Goal: Information Seeking & Learning: Learn about a topic

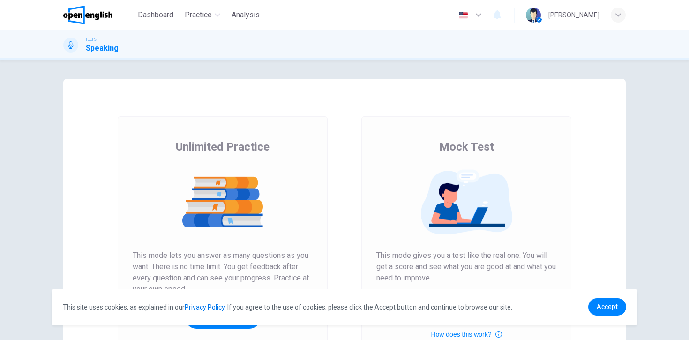
scroll to position [113, 0]
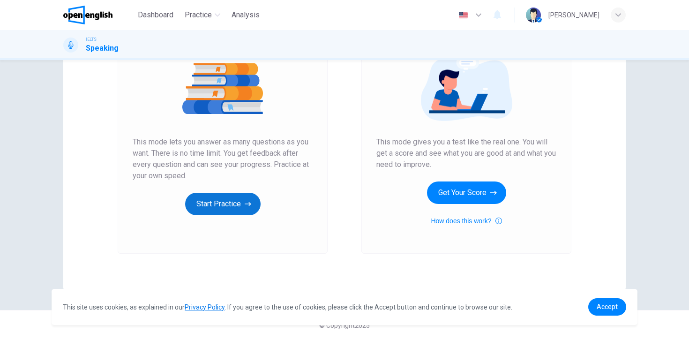
click at [211, 201] on button "Start Practice" at bounding box center [222, 204] width 75 height 23
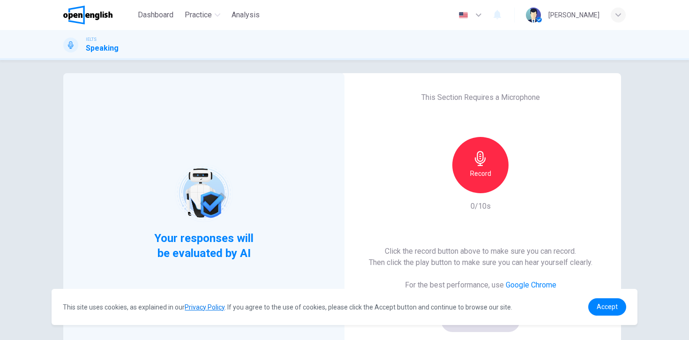
scroll to position [0, 0]
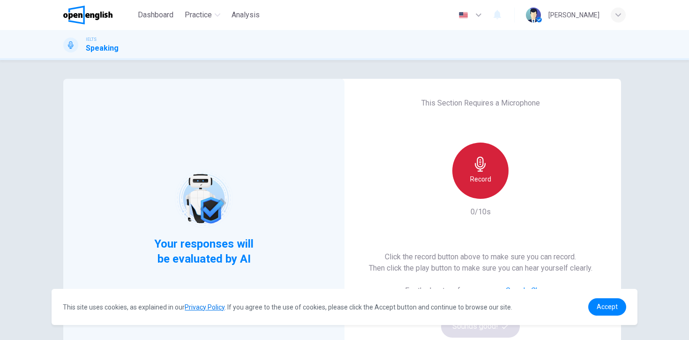
click at [491, 160] on div "Record" at bounding box center [480, 171] width 56 height 56
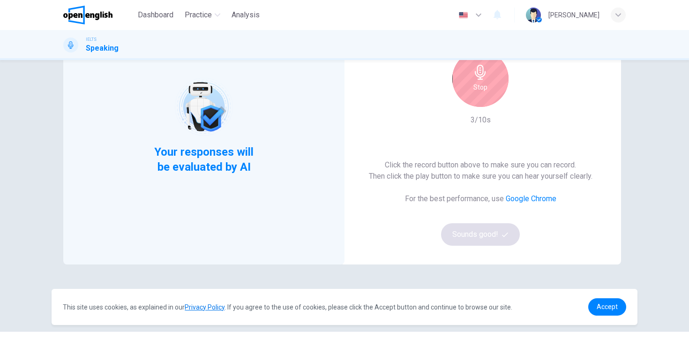
scroll to position [25, 0]
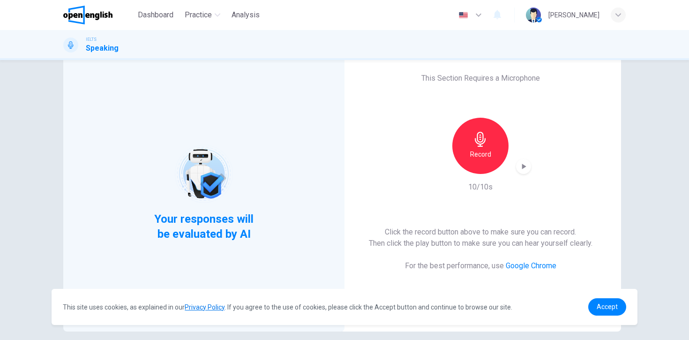
click at [522, 171] on div "button" at bounding box center [523, 166] width 15 height 15
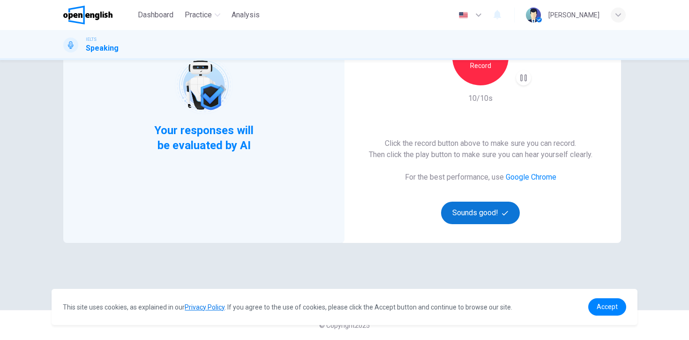
click at [493, 215] on button "Sounds good!" at bounding box center [480, 213] width 79 height 23
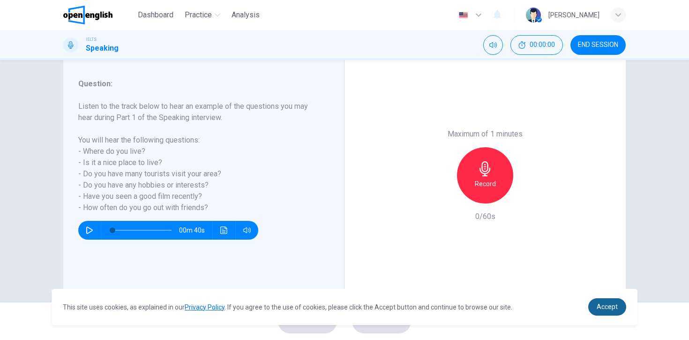
click at [613, 311] on link "Accept" at bounding box center [607, 306] width 38 height 17
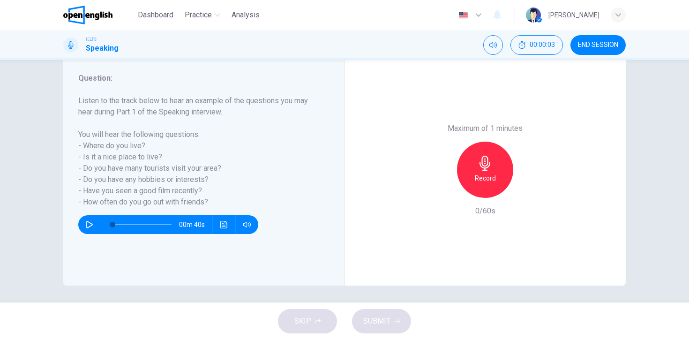
scroll to position [121, 0]
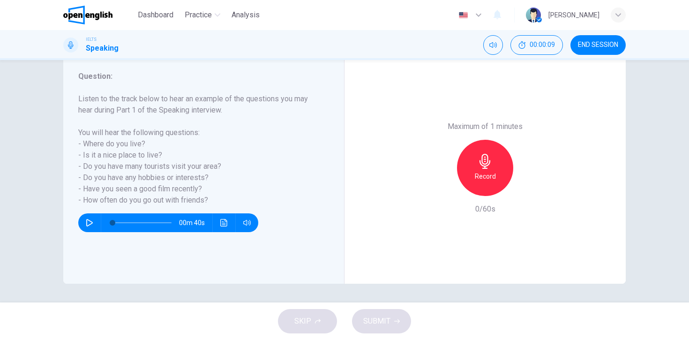
click at [86, 220] on icon "button" at bounding box center [89, 223] width 7 height 8
click at [87, 220] on icon "button" at bounding box center [89, 223] width 5 height 6
drag, startPoint x: 87, startPoint y: 181, endPoint x: 196, endPoint y: 179, distance: 108.8
click at [196, 179] on h6 "Listen to the track below to hear an example of the questions you may hear duri…" at bounding box center [198, 149] width 240 height 113
drag, startPoint x: 87, startPoint y: 185, endPoint x: 186, endPoint y: 188, distance: 99.0
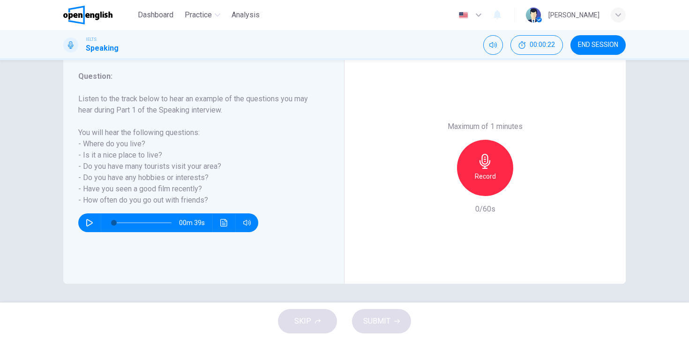
click at [186, 188] on h6 "Listen to the track below to hear an example of the questions you may hear duri…" at bounding box center [198, 149] width 240 height 113
drag, startPoint x: 90, startPoint y: 200, endPoint x: 200, endPoint y: 199, distance: 110.7
click at [200, 199] on h6 "Listen to the track below to hear an example of the questions you may hear duri…" at bounding box center [198, 149] width 240 height 113
click at [493, 171] on div "Record" at bounding box center [485, 168] width 56 height 56
click at [493, 171] on div "Stop" at bounding box center [485, 168] width 56 height 56
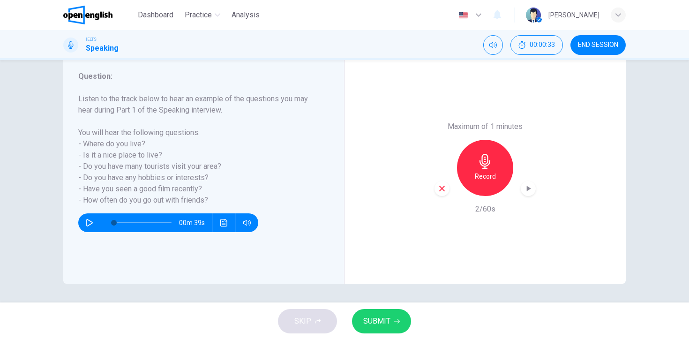
click at [443, 188] on icon "button" at bounding box center [442, 188] width 8 height 8
click at [475, 173] on h6 "Record" at bounding box center [485, 176] width 21 height 11
click at [386, 324] on span "SUBMIT" at bounding box center [376, 321] width 27 height 13
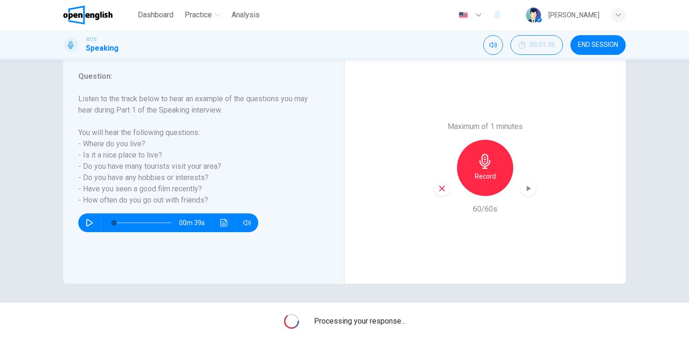
type input "*"
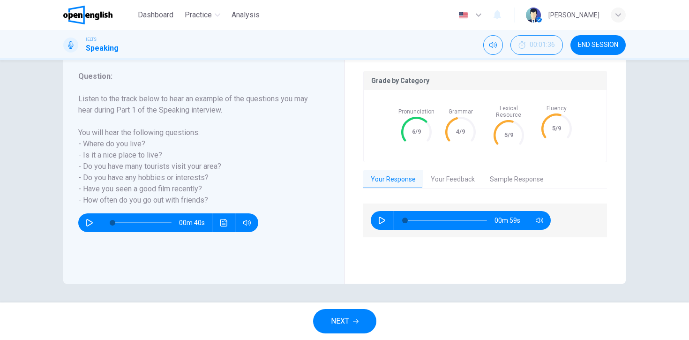
click at [445, 171] on button "Your Feedback" at bounding box center [452, 180] width 59 height 20
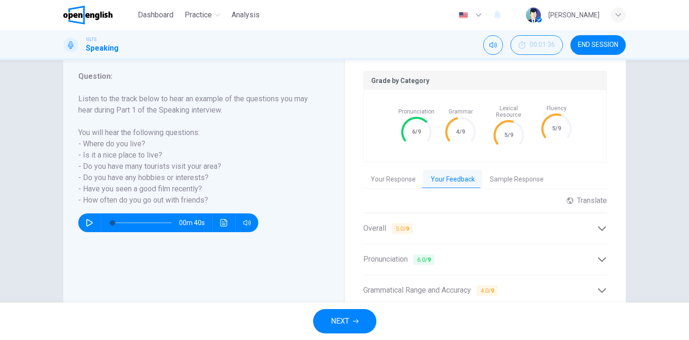
click at [588, 223] on div "Overall 5.0 / 9" at bounding box center [480, 229] width 234 height 12
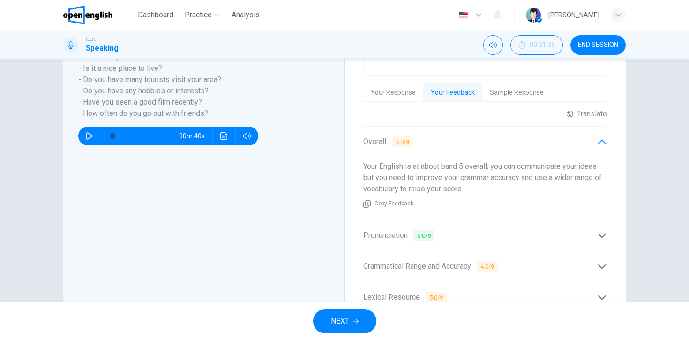
scroll to position [211, 0]
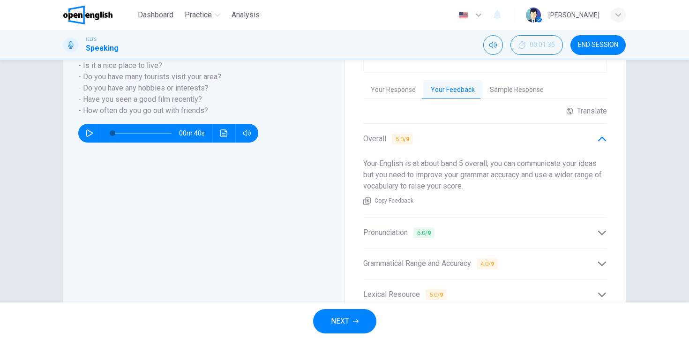
click at [541, 258] on div "Grammatical Range and Accuracy 4.0 / 9" at bounding box center [480, 264] width 234 height 12
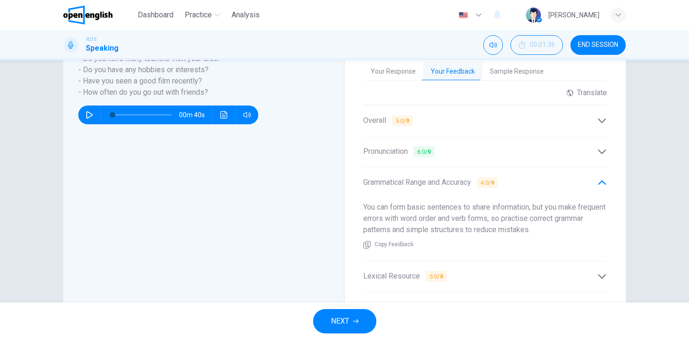
scroll to position [229, 0]
click at [496, 264] on div "Lexical Resource 5.0 / 9" at bounding box center [485, 275] width 244 height 23
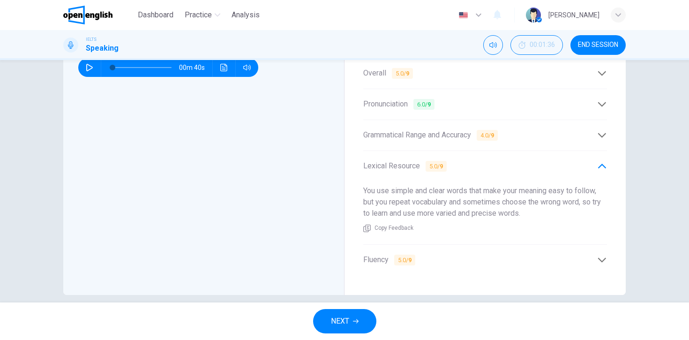
scroll to position [281, 0]
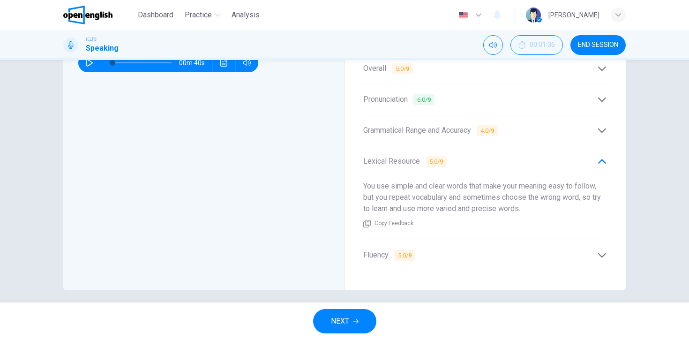
click at [490, 244] on div "Fluency 5.0 / 9" at bounding box center [485, 255] width 244 height 23
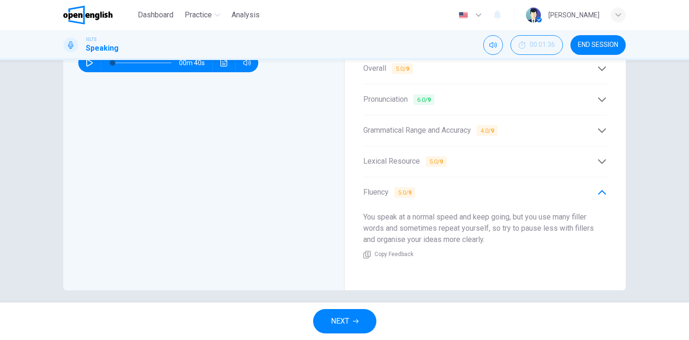
click at [498, 156] on div "Lexical Resource 5.0 / 9" at bounding box center [480, 162] width 234 height 12
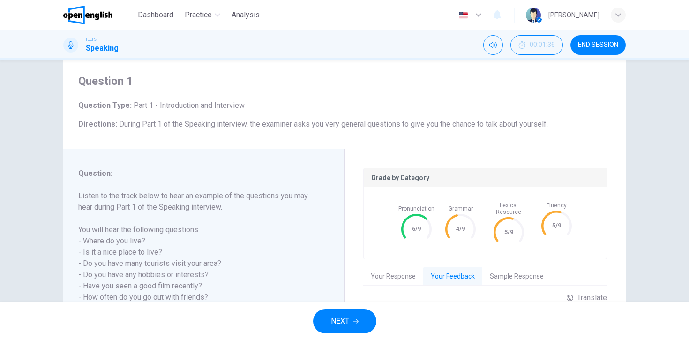
scroll to position [117, 0]
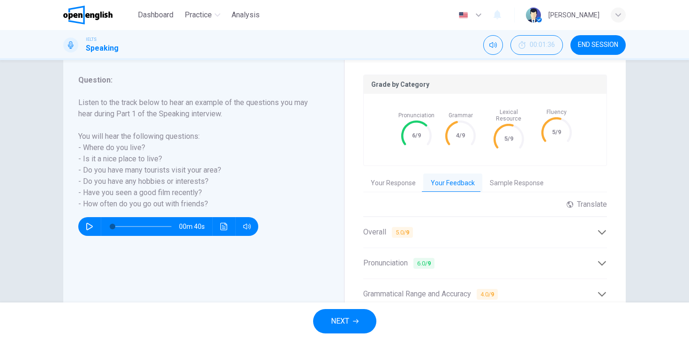
click at [522, 167] on div "Grade by Category Pronunciation 6/9 Grammar 4/9 Lexical Resource 5/9 Fluency 5/…" at bounding box center [485, 255] width 244 height 361
click at [522, 173] on button "Sample Response" at bounding box center [516, 183] width 69 height 20
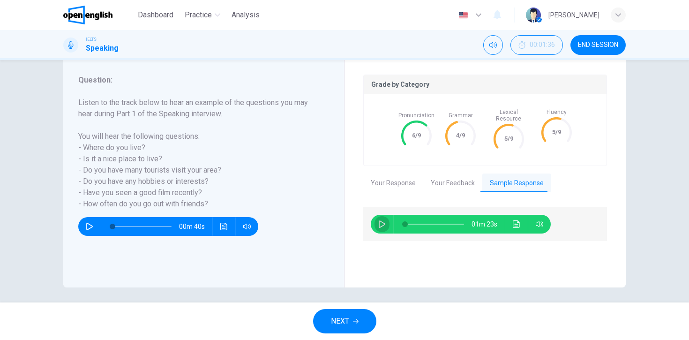
click at [379, 220] on icon "button" at bounding box center [382, 224] width 8 height 8
click at [513, 220] on icon "Click to see the audio transcription" at bounding box center [517, 224] width 8 height 8
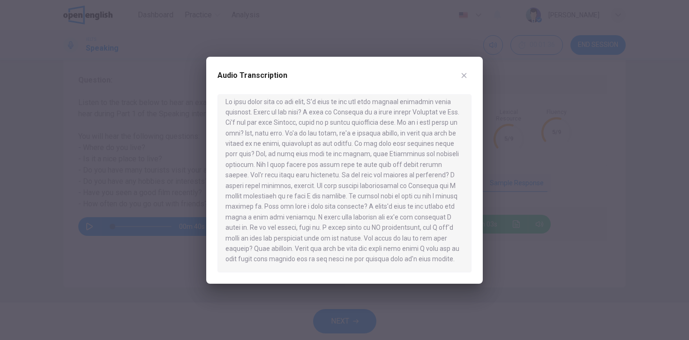
scroll to position [16, 0]
click at [463, 74] on icon "button" at bounding box center [464, 75] width 5 height 5
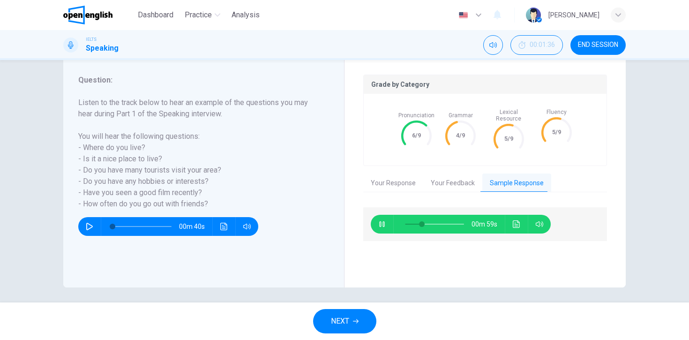
type input "**"
click at [340, 320] on span "NEXT" at bounding box center [340, 321] width 18 height 13
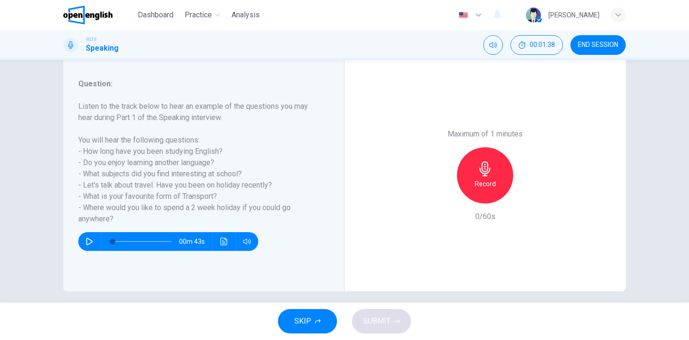
scroll to position [121, 0]
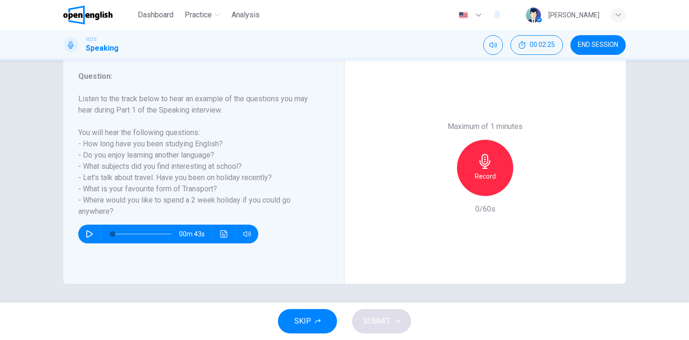
drag, startPoint x: 117, startPoint y: 210, endPoint x: 81, endPoint y: 136, distance: 82.0
click at [81, 136] on h6 "Listen to the track below to hear an example of the questions you may hear duri…" at bounding box center [198, 155] width 240 height 124
drag, startPoint x: 77, startPoint y: 99, endPoint x: 106, endPoint y: 205, distance: 109.4
click at [106, 205] on h6 "Listen to the track below to hear an example of the questions you may hear duri…" at bounding box center [198, 155] width 240 height 124
click at [477, 171] on h6 "Record" at bounding box center [485, 176] width 21 height 11
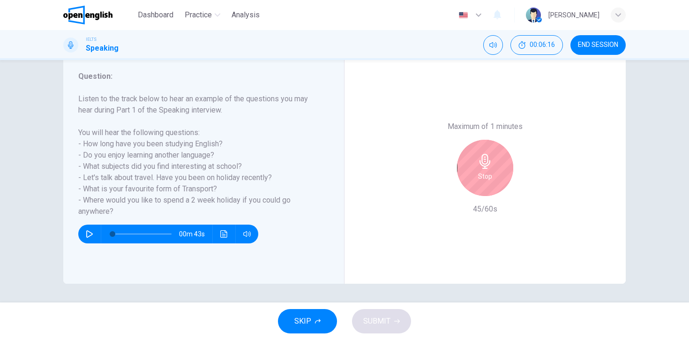
click at [478, 171] on h6 "Stop" at bounding box center [485, 176] width 14 height 11
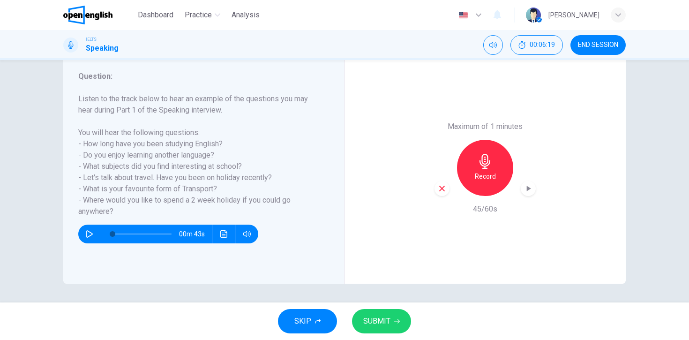
click at [376, 326] on span "SUBMIT" at bounding box center [376, 321] width 27 height 13
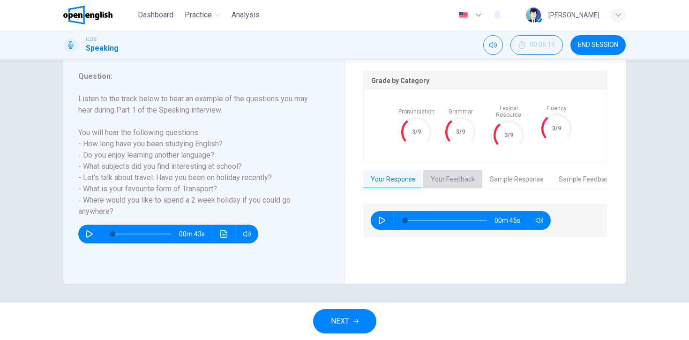
click at [455, 171] on button "Your Feedback" at bounding box center [452, 180] width 59 height 20
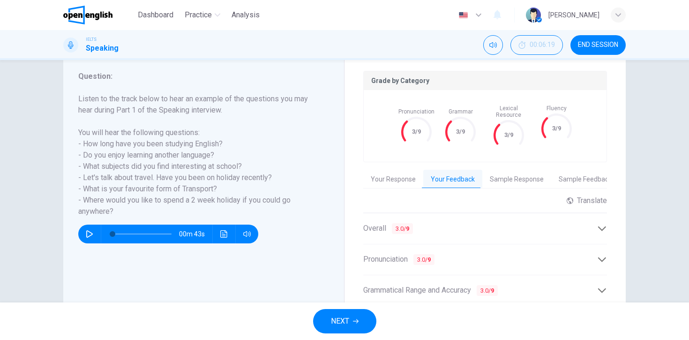
click at [601, 224] on icon at bounding box center [602, 229] width 10 height 10
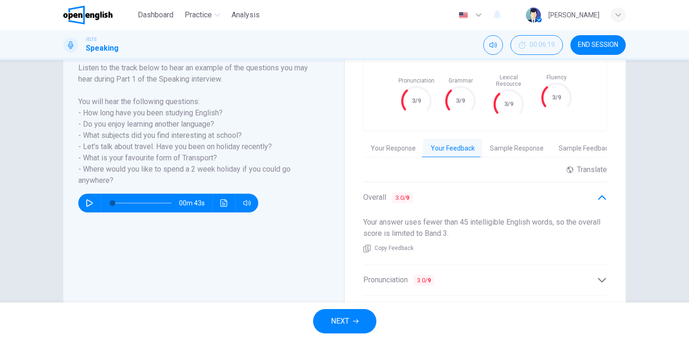
scroll to position [270, 0]
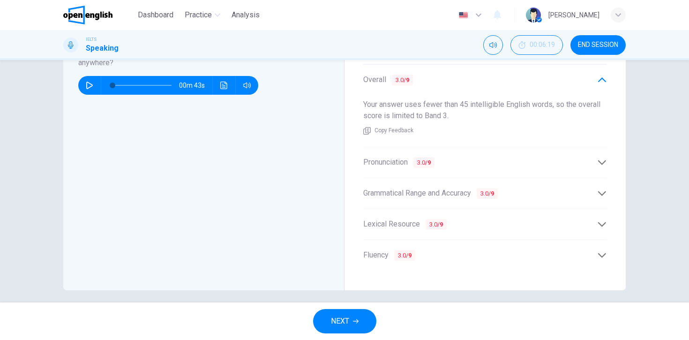
click at [602, 158] on icon at bounding box center [602, 163] width 10 height 10
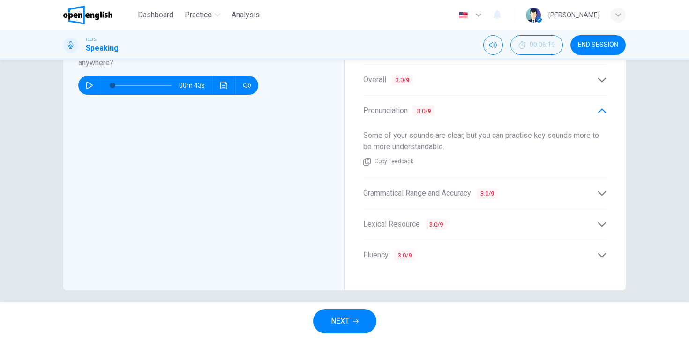
click at [602, 191] on icon at bounding box center [602, 193] width 8 height 5
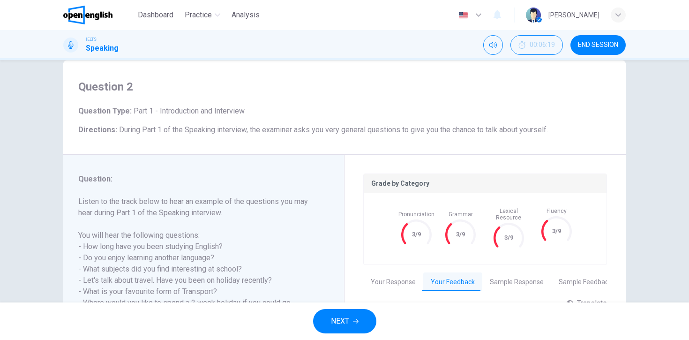
scroll to position [89, 0]
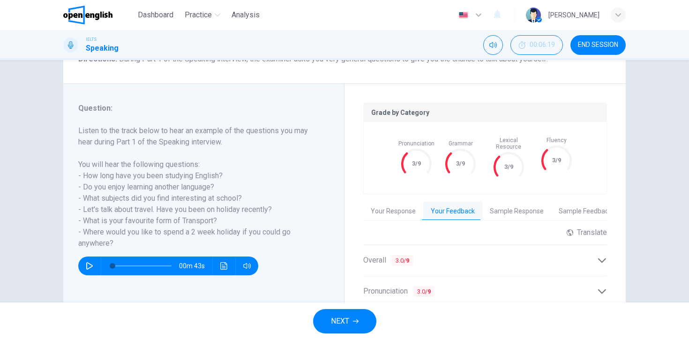
click at [522, 202] on button "Sample Response" at bounding box center [516, 212] width 69 height 20
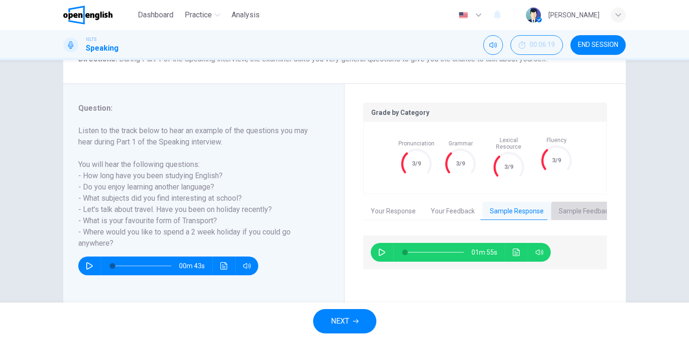
click at [584, 203] on button "Sample Feedback" at bounding box center [585, 212] width 68 height 20
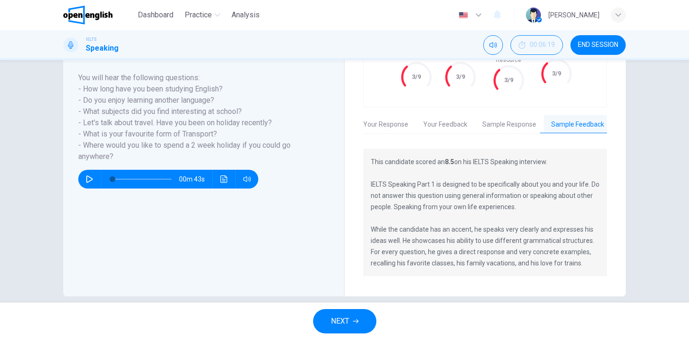
scroll to position [181, 0]
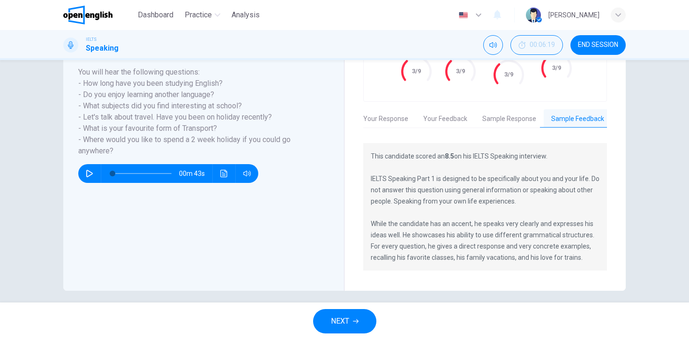
click at [346, 324] on span "NEXT" at bounding box center [340, 321] width 18 height 13
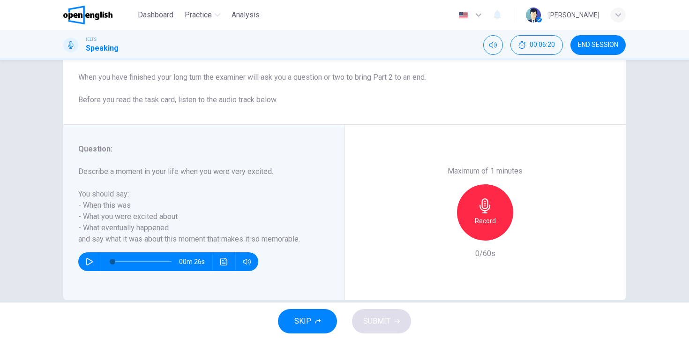
scroll to position [121, 0]
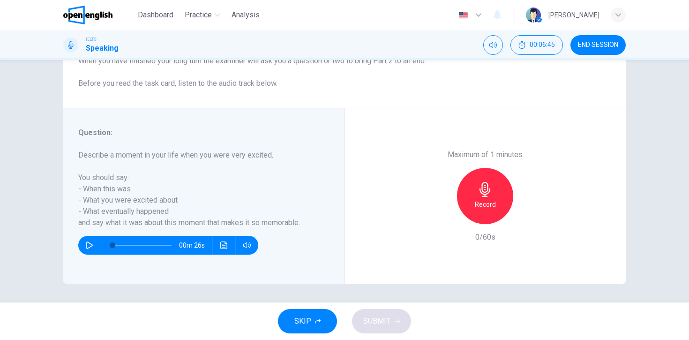
drag, startPoint x: 95, startPoint y: 152, endPoint x: 236, endPoint y: 158, distance: 141.3
click at [236, 158] on h6 "Describe a moment in your life when you were very excited. You should say: - Wh…" at bounding box center [198, 189] width 240 height 79
click at [488, 196] on icon "button" at bounding box center [485, 189] width 15 height 15
click at [382, 328] on button "SUBMIT" at bounding box center [381, 321] width 59 height 24
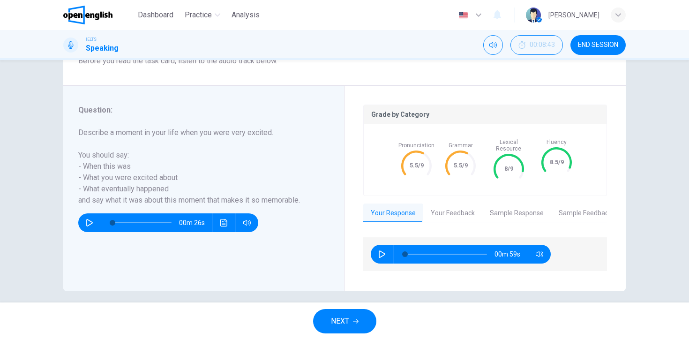
scroll to position [144, 0]
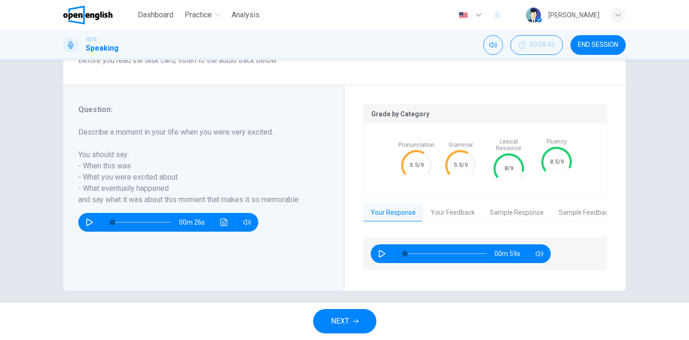
drag, startPoint x: 402, startPoint y: 160, endPoint x: 425, endPoint y: 174, distance: 26.8
click at [424, 162] on icon at bounding box center [416, 164] width 39 height 39
click at [452, 207] on button "Your Feedback" at bounding box center [452, 213] width 59 height 20
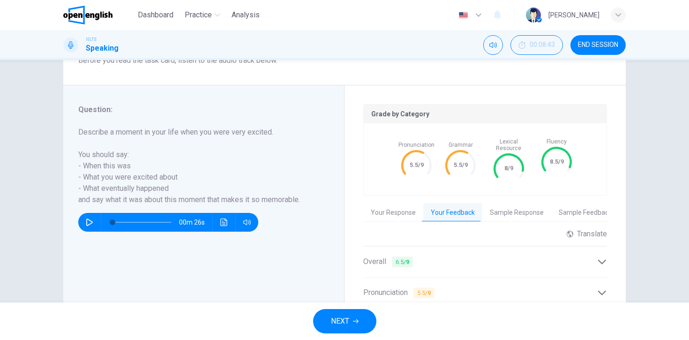
click at [512, 250] on div "Overall 6.5 / 9" at bounding box center [485, 261] width 244 height 23
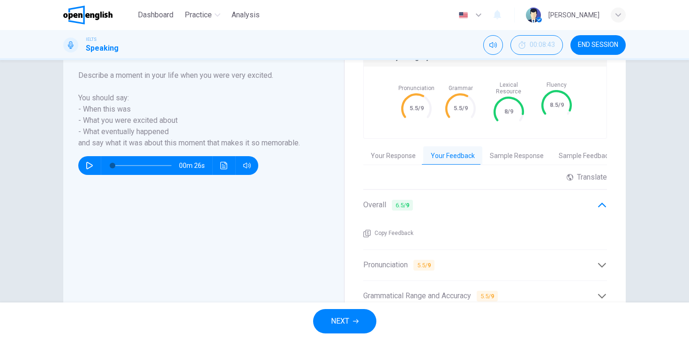
scroll to position [303, 0]
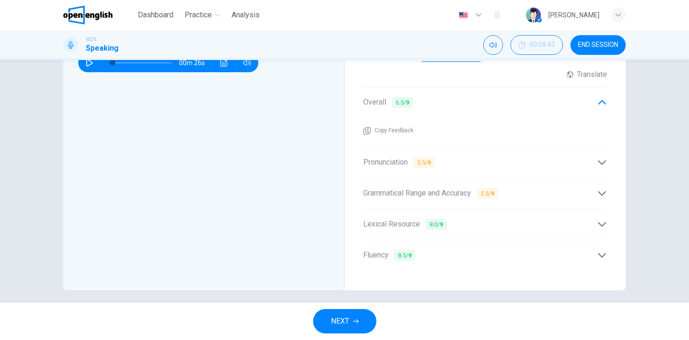
click at [512, 159] on div "Pronunciation 5.5 / 9" at bounding box center [480, 163] width 234 height 12
click at [398, 122] on div "Pronunciation 5.5 / 9" at bounding box center [485, 133] width 244 height 23
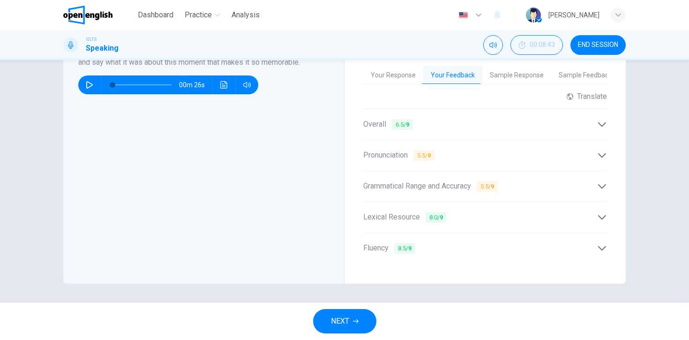
scroll to position [274, 0]
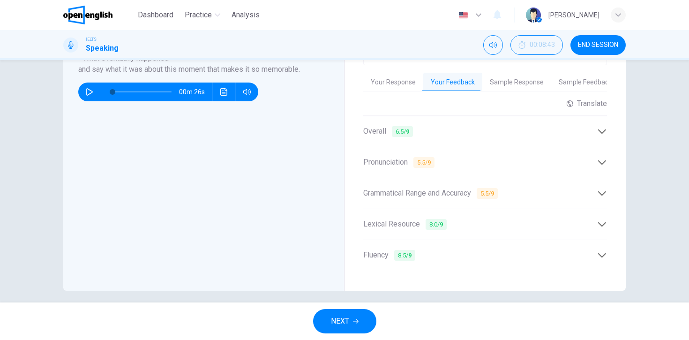
click at [440, 189] on span "Grammatical Range and Accuracy 5.5 / 9" at bounding box center [430, 194] width 135 height 12
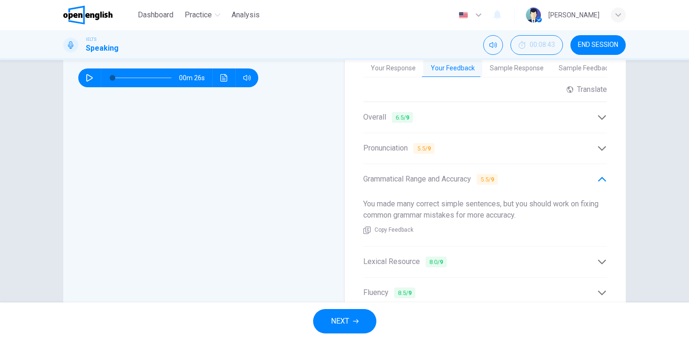
scroll to position [326, 0]
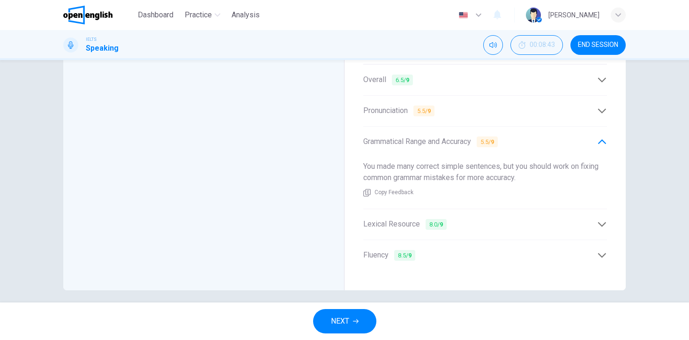
click at [491, 218] on div "Lexical Resource 8.0 / 9" at bounding box center [480, 224] width 234 height 12
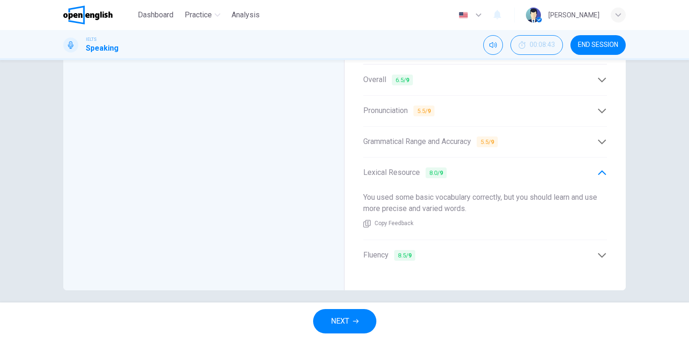
click at [490, 249] on div "Fluency 8.5 / 9" at bounding box center [480, 255] width 234 height 12
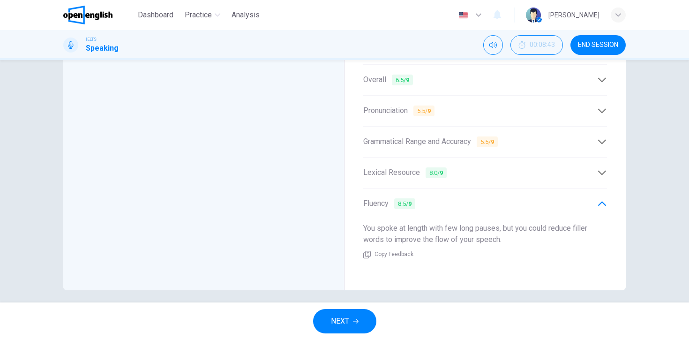
click at [346, 324] on span "NEXT" at bounding box center [340, 321] width 18 height 13
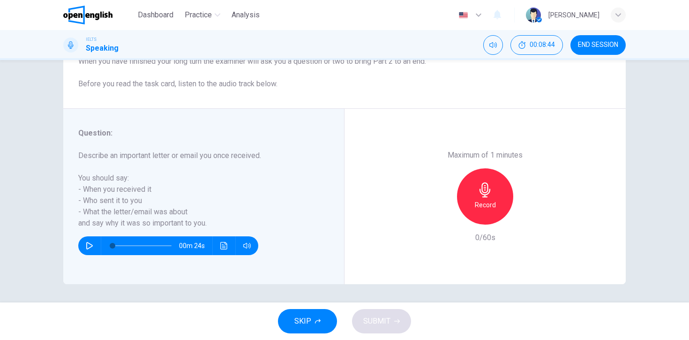
scroll to position [121, 0]
click at [489, 207] on h6 "Record" at bounding box center [485, 204] width 21 height 11
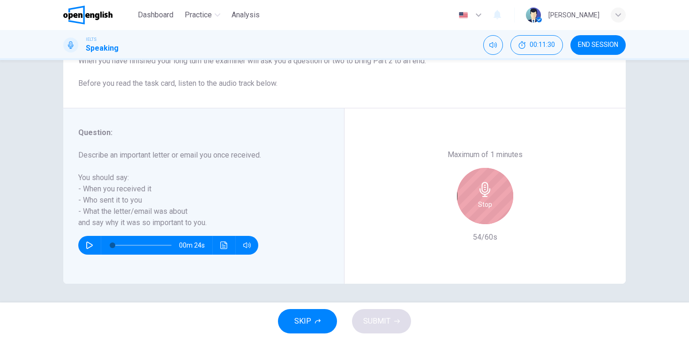
click at [489, 207] on h6 "Stop" at bounding box center [485, 204] width 14 height 11
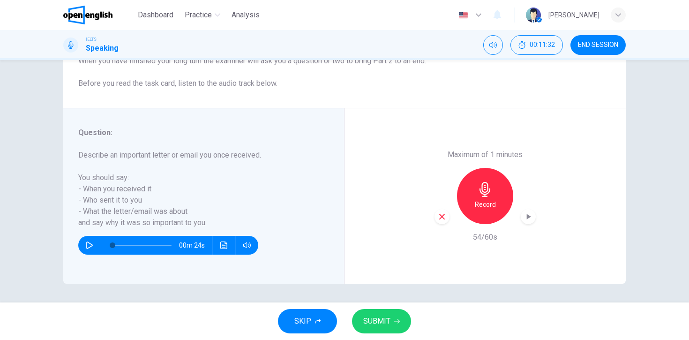
click at [398, 323] on icon "button" at bounding box center [397, 321] width 6 height 6
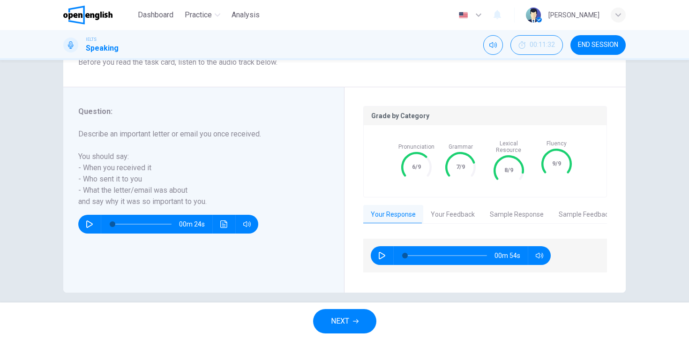
scroll to position [144, 0]
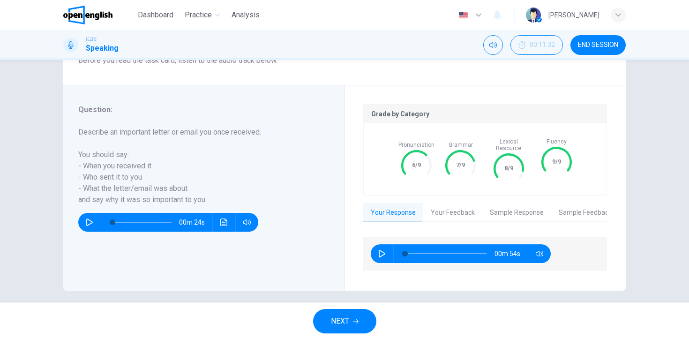
click at [462, 207] on button "Your Feedback" at bounding box center [452, 213] width 59 height 20
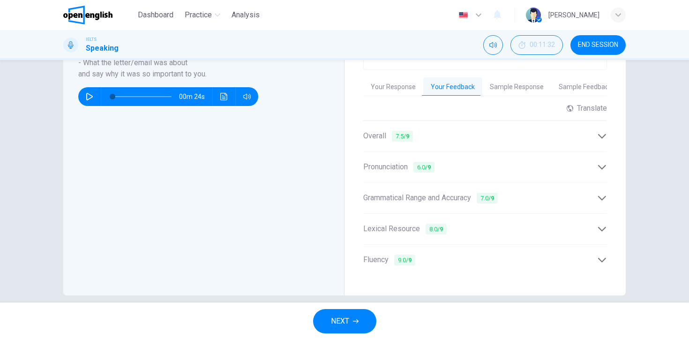
scroll to position [274, 0]
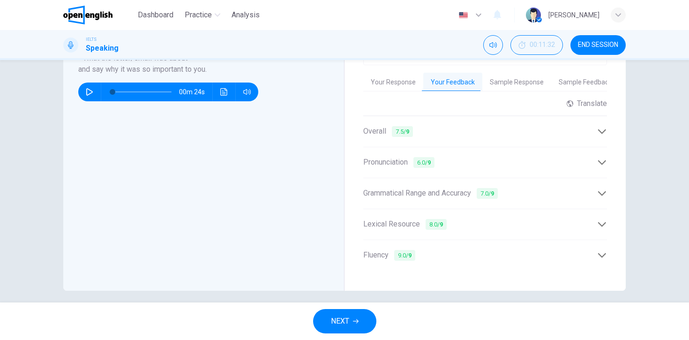
click at [516, 131] on div "Overall 7.5 / 9" at bounding box center [485, 131] width 244 height 23
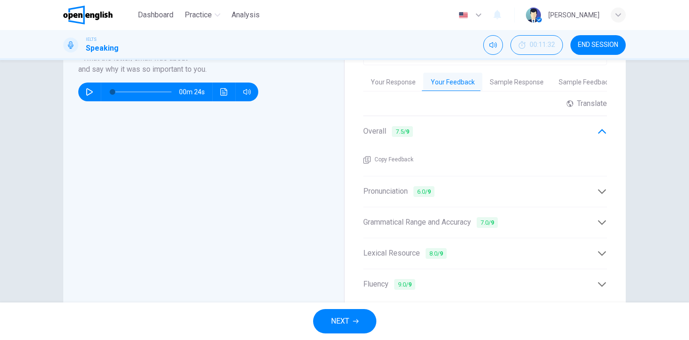
click at [517, 186] on div "Pronunciation 6.0 / 9" at bounding box center [480, 192] width 234 height 12
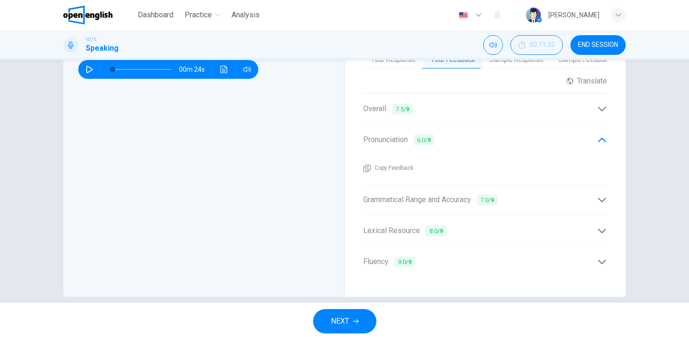
click at [527, 188] on div "Grammatical Range and Accuracy 7.0 / 9" at bounding box center [485, 199] width 244 height 23
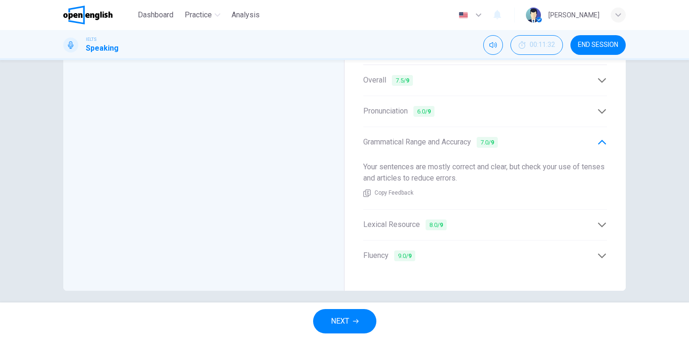
scroll to position [326, 0]
click at [517, 218] on div "Lexical Resource 8.0 / 9" at bounding box center [480, 224] width 234 height 12
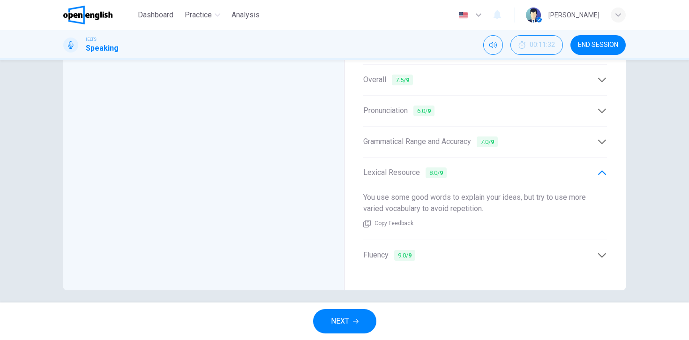
click at [497, 249] on div "Fluency 9.0 / 9" at bounding box center [480, 255] width 234 height 12
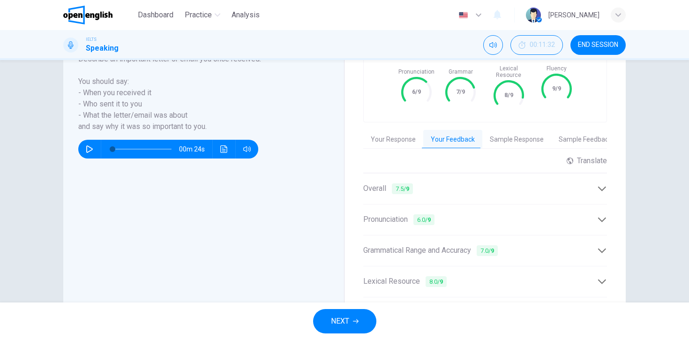
click at [503, 133] on button "Sample Response" at bounding box center [516, 140] width 69 height 20
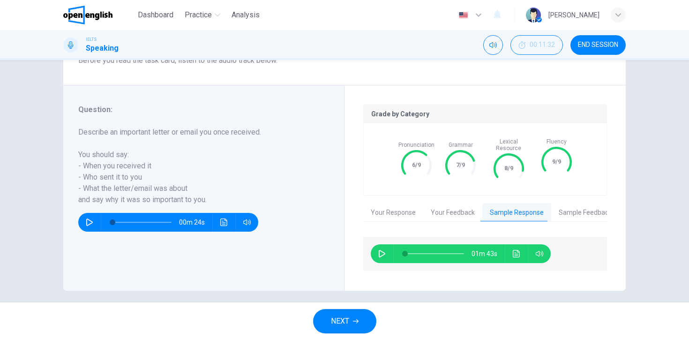
click at [577, 209] on button "Sample Feedback" at bounding box center [585, 213] width 68 height 20
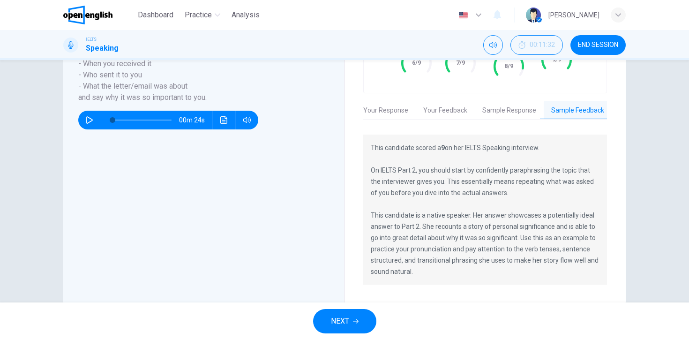
scroll to position [255, 0]
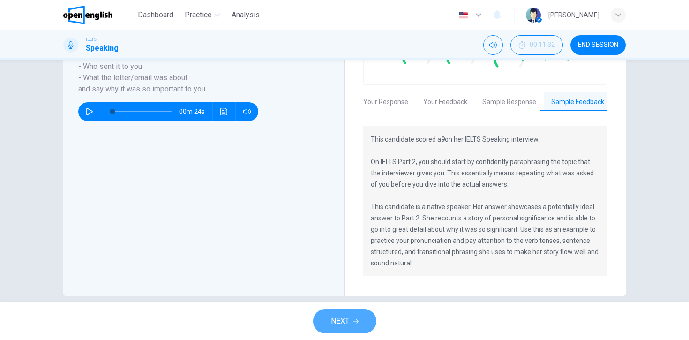
click at [349, 324] on span "NEXT" at bounding box center [340, 321] width 18 height 13
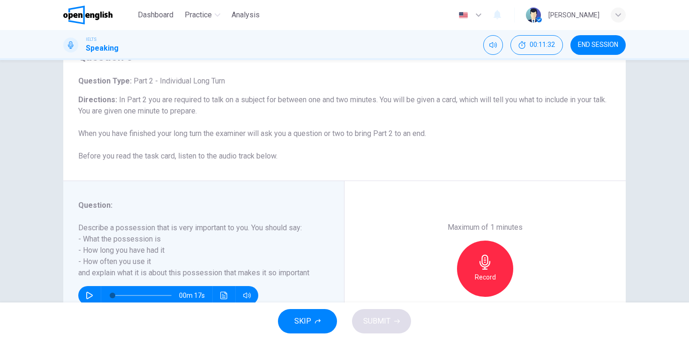
scroll to position [121, 0]
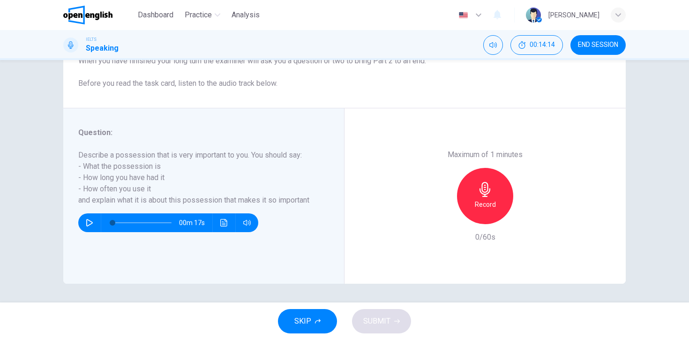
click at [411, 130] on div "Maximum of 1 minutes Record 0/60s" at bounding box center [485, 195] width 281 height 175
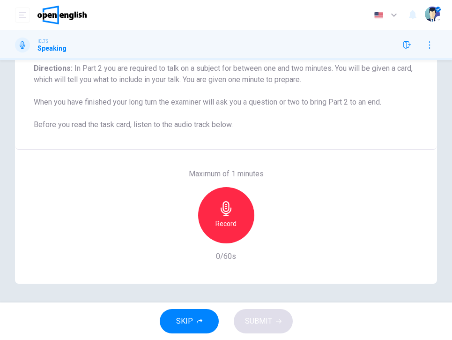
click at [227, 219] on h6 "Record" at bounding box center [226, 223] width 21 height 11
click at [260, 315] on span "SUBMIT" at bounding box center [258, 321] width 27 height 13
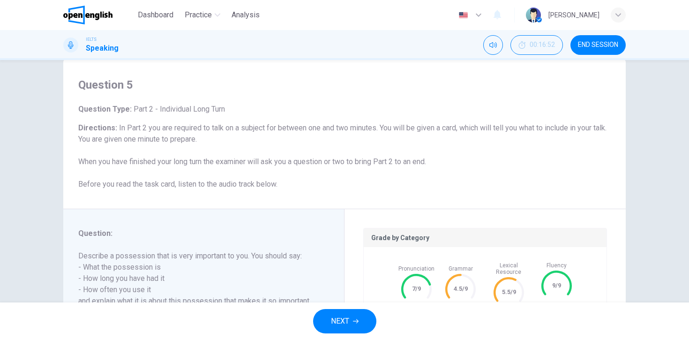
scroll to position [144, 0]
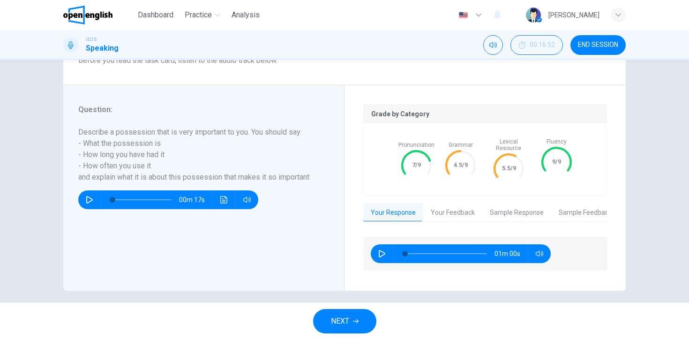
click at [460, 204] on button "Your Feedback" at bounding box center [452, 213] width 59 height 20
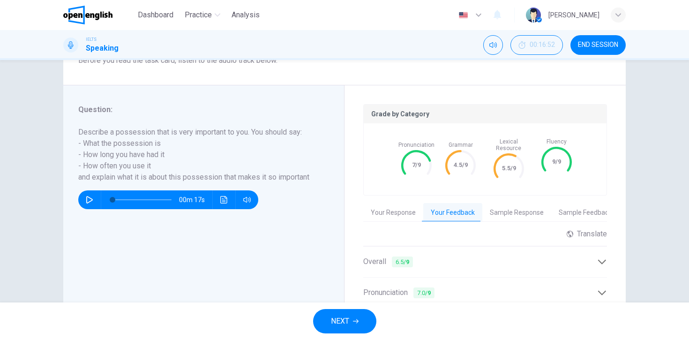
scroll to position [274, 0]
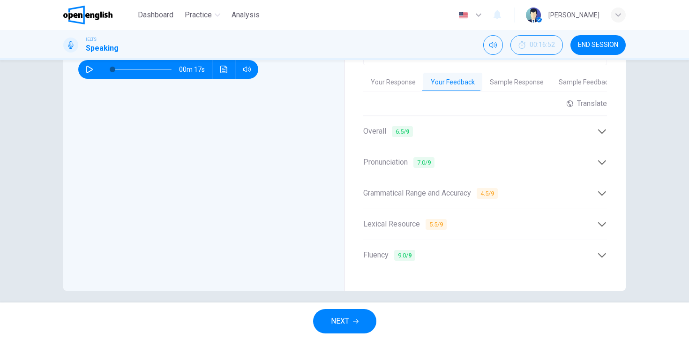
click at [553, 126] on div "Overall 6.5 / 9" at bounding box center [480, 132] width 234 height 12
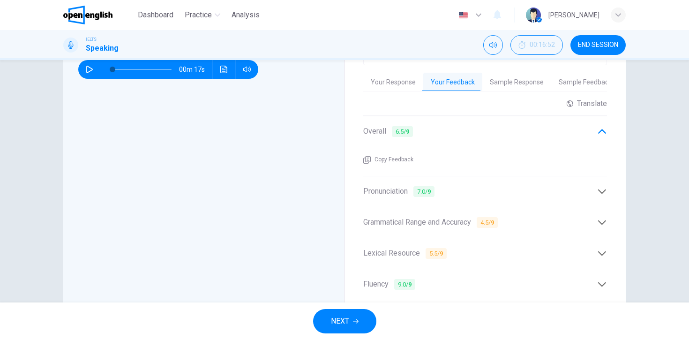
click at [540, 180] on div "Pronunciation 7.0 / 9" at bounding box center [485, 191] width 244 height 23
click at [388, 186] on span "Copy Feedback" at bounding box center [394, 190] width 39 height 9
click at [385, 186] on span "Copy Feedback" at bounding box center [394, 190] width 39 height 9
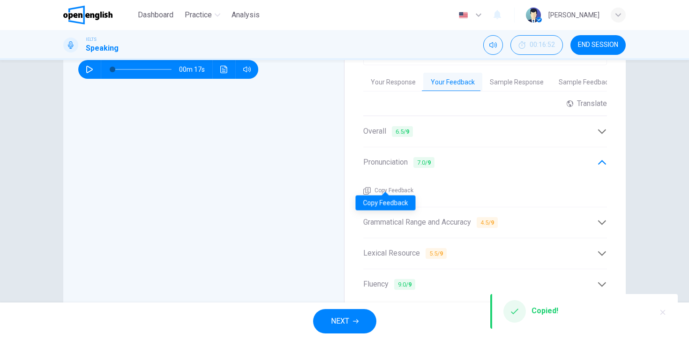
click at [385, 186] on span "Copy Feedback" at bounding box center [394, 190] width 39 height 9
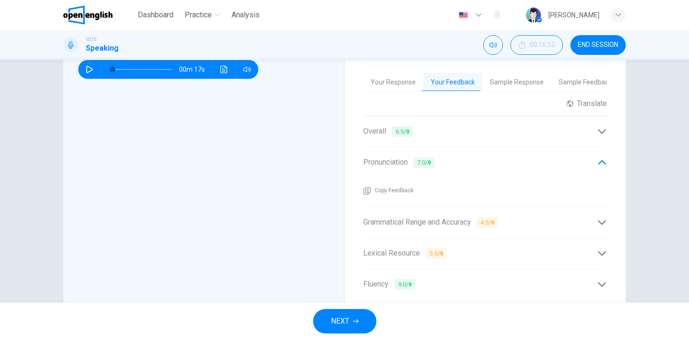
click at [462, 254] on div "Lexical Resource 5.5 / 9" at bounding box center [485, 253] width 244 height 23
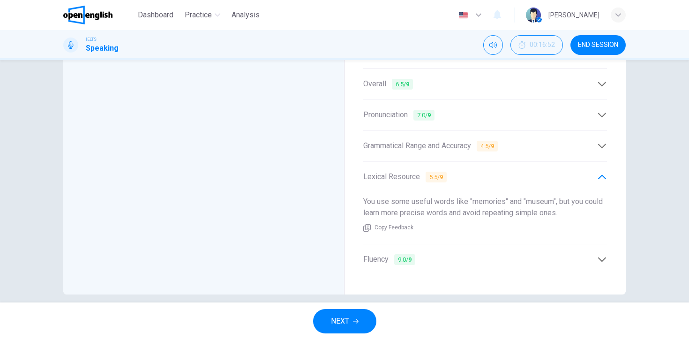
scroll to position [326, 0]
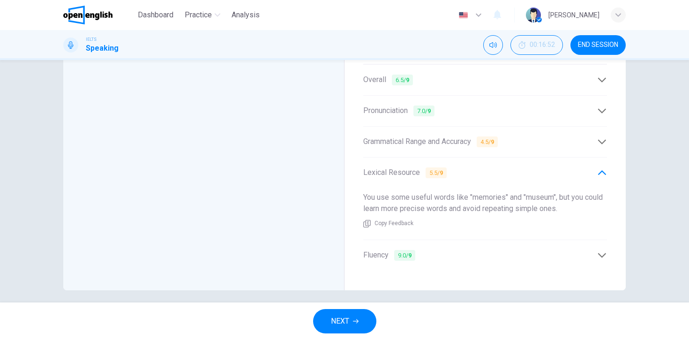
click at [537, 136] on div "Grammatical Range and Accuracy 4.5 / 9" at bounding box center [480, 142] width 234 height 12
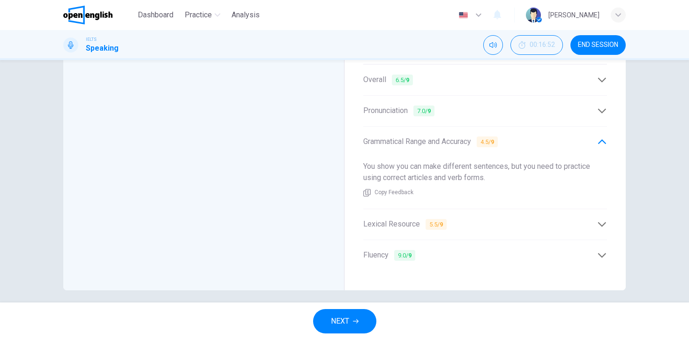
click at [541, 139] on div "Grammatical Range and Accuracy 4.5 / 9" at bounding box center [480, 142] width 234 height 12
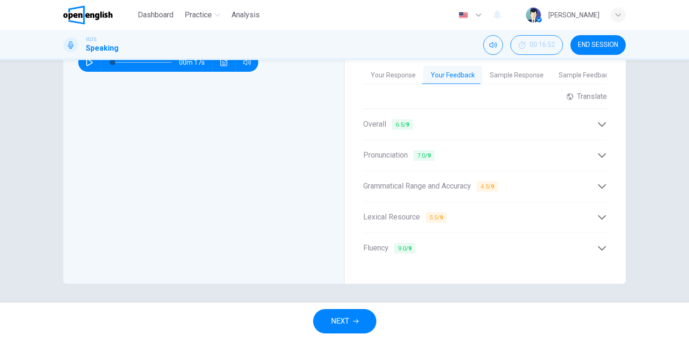
scroll to position [274, 0]
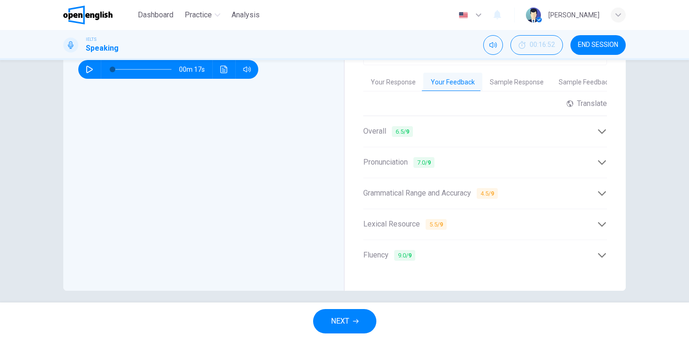
click at [456, 244] on div "Fluency 9.0 / 9" at bounding box center [485, 255] width 244 height 23
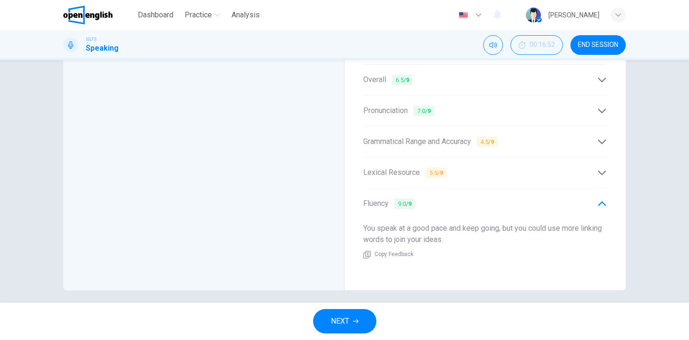
scroll to position [0, 0]
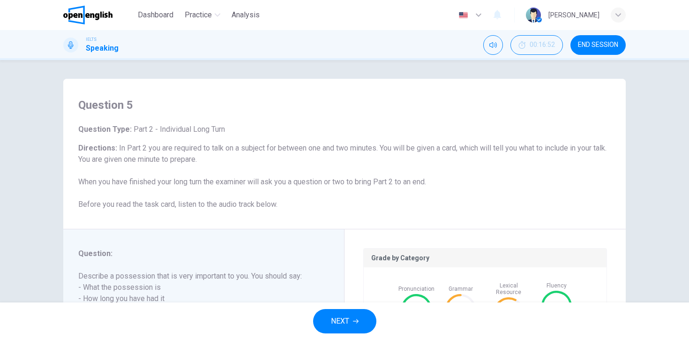
click at [587, 38] on button "END SESSION" at bounding box center [598, 45] width 55 height 20
